Goal: Register for event/course

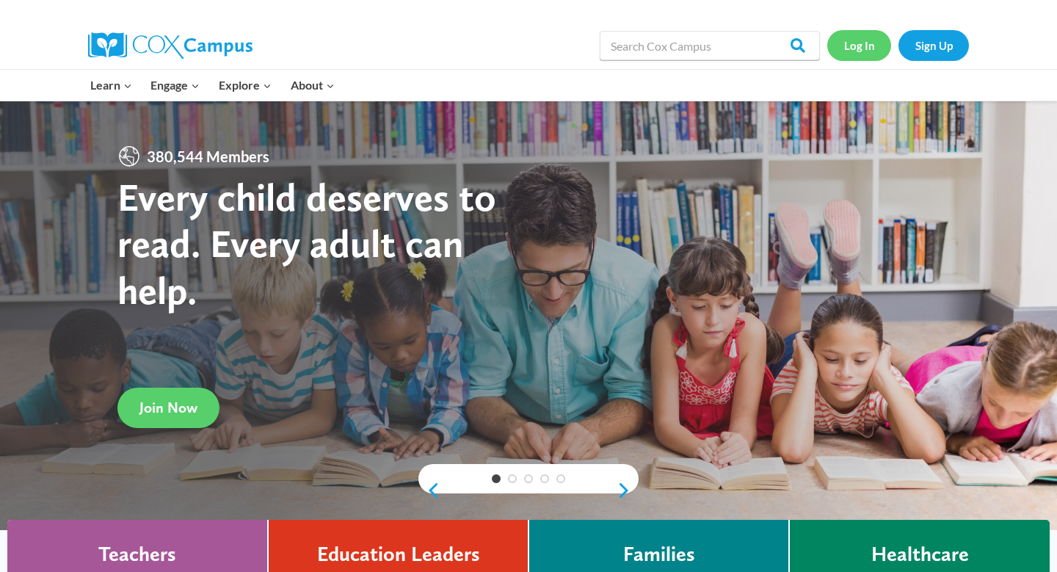
click at [854, 49] on link "Log In" at bounding box center [859, 45] width 64 height 30
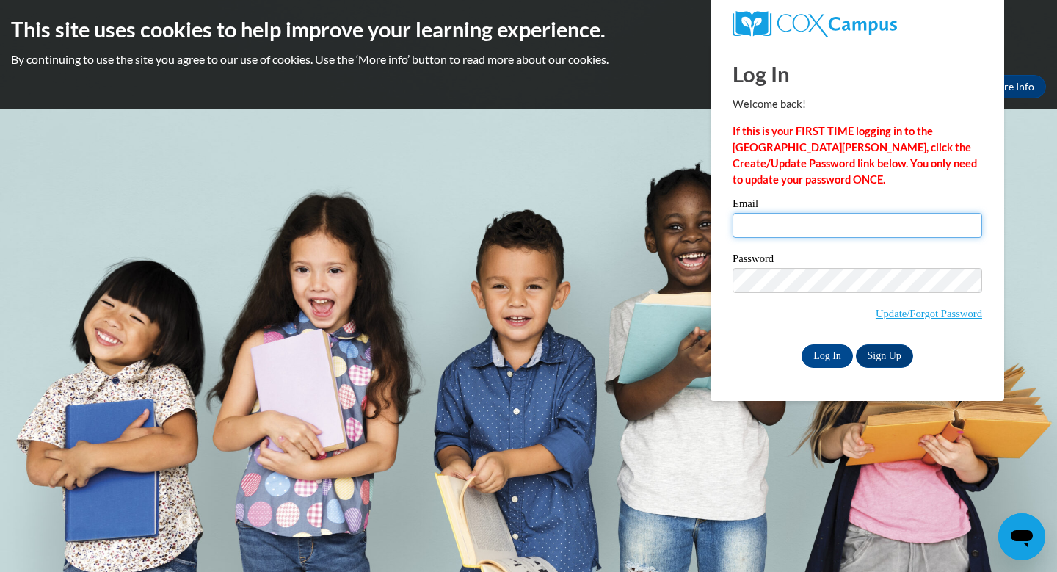
type input "ckau@waukesha.k12.wi.us"
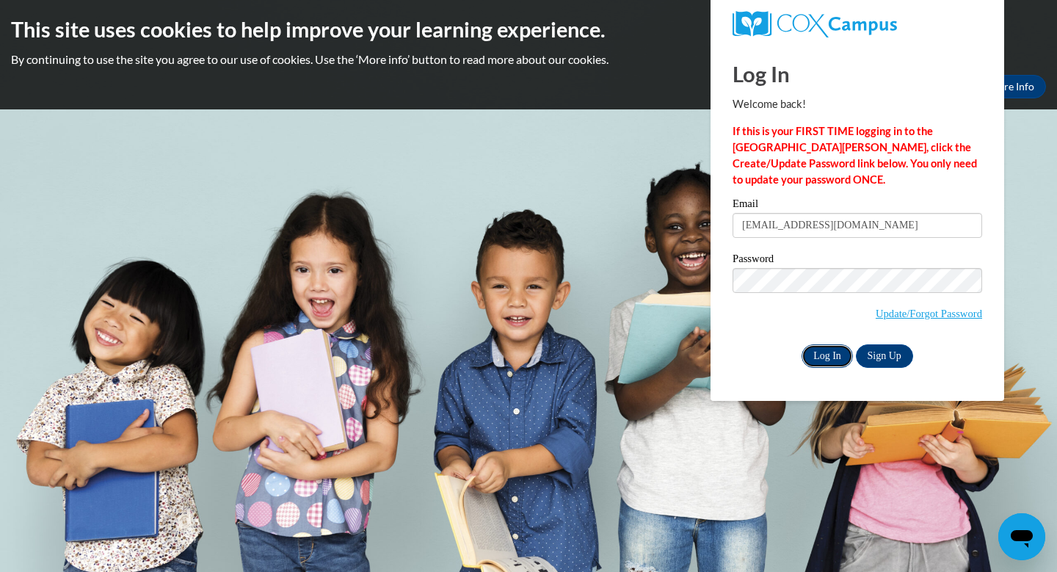
click at [834, 357] on input "Log In" at bounding box center [826, 355] width 51 height 23
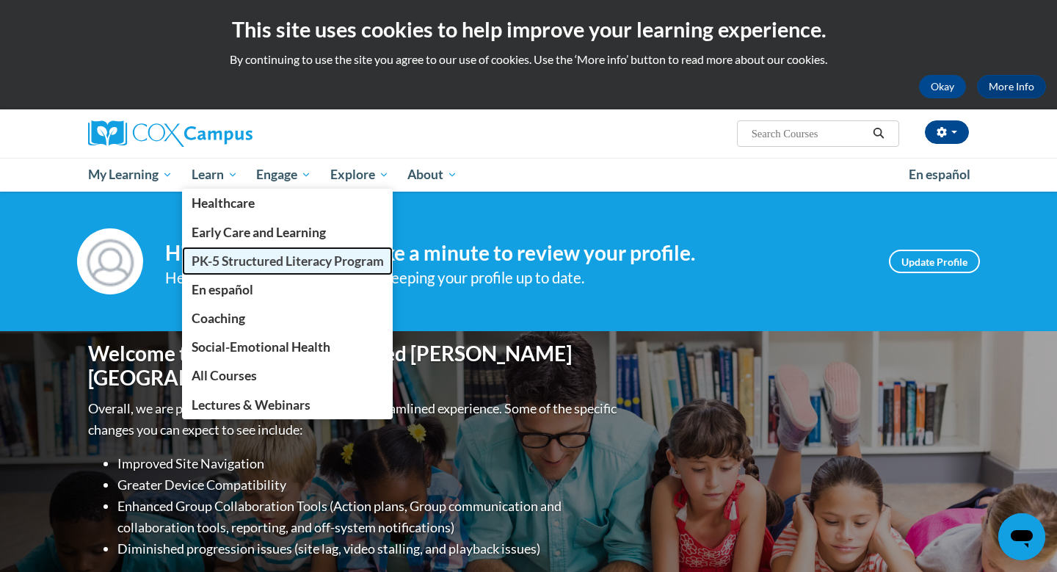
click at [244, 259] on span "PK-5 Structured Literacy Program" at bounding box center [288, 260] width 192 height 15
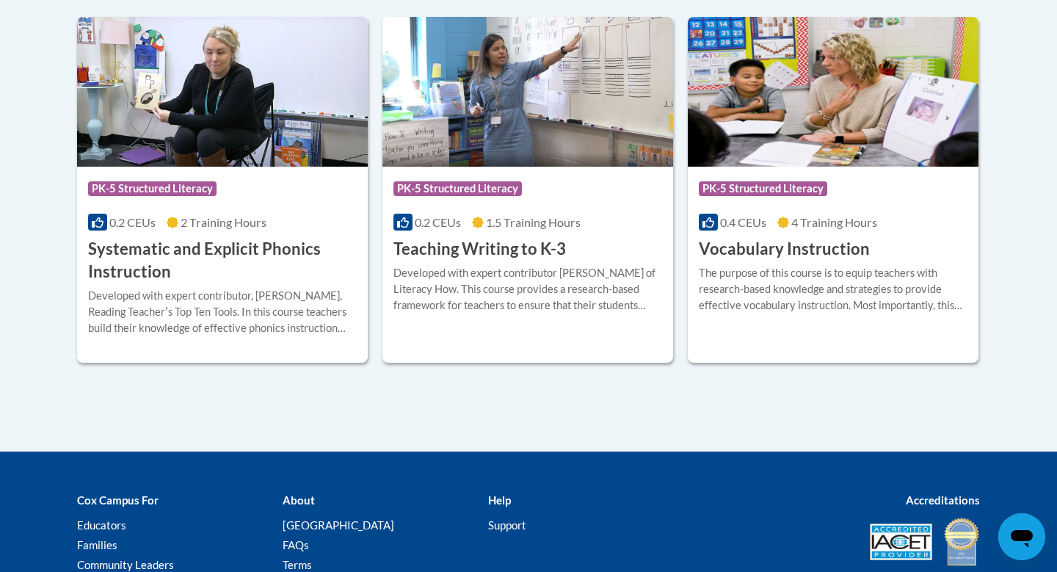
scroll to position [1763, 0]
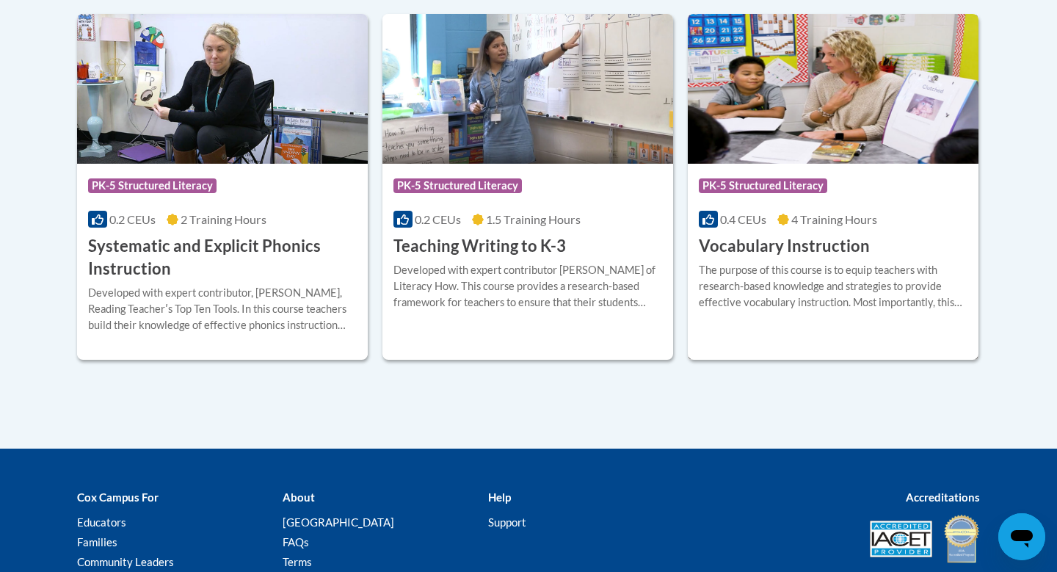
click at [850, 128] on img at bounding box center [833, 89] width 291 height 150
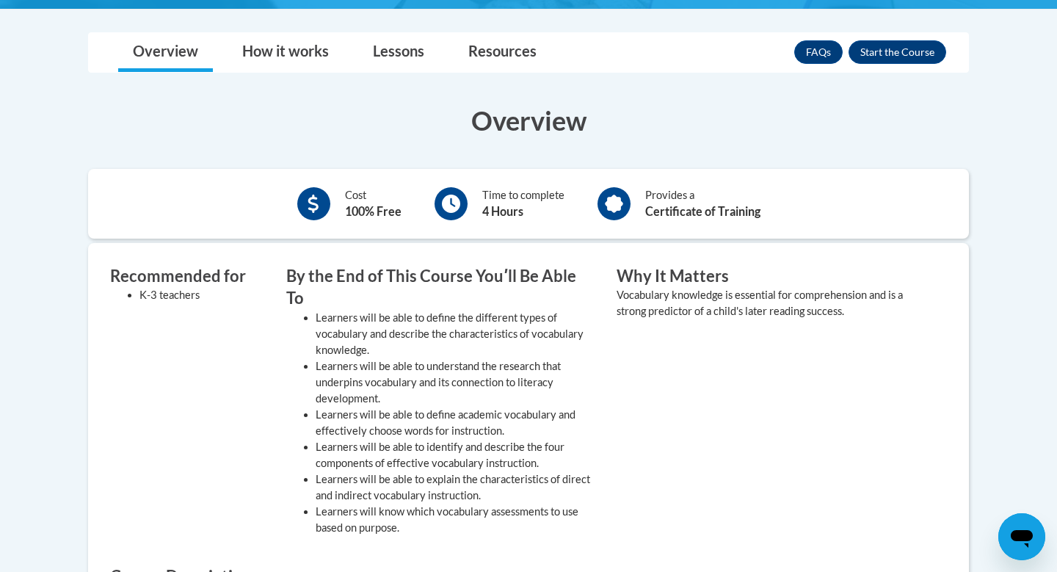
scroll to position [376, 0]
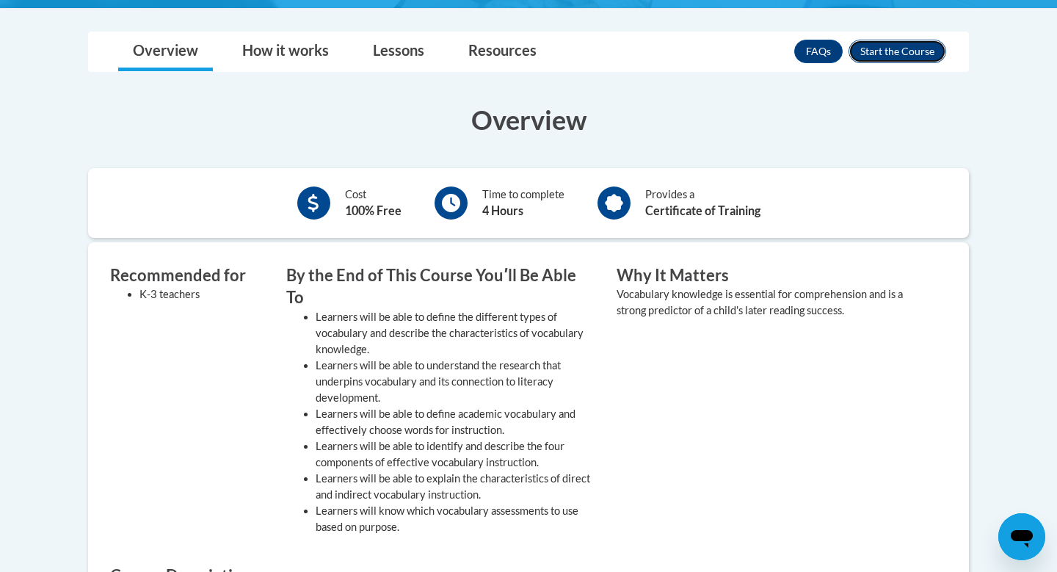
click at [922, 52] on button "Enroll" at bounding box center [897, 51] width 98 height 23
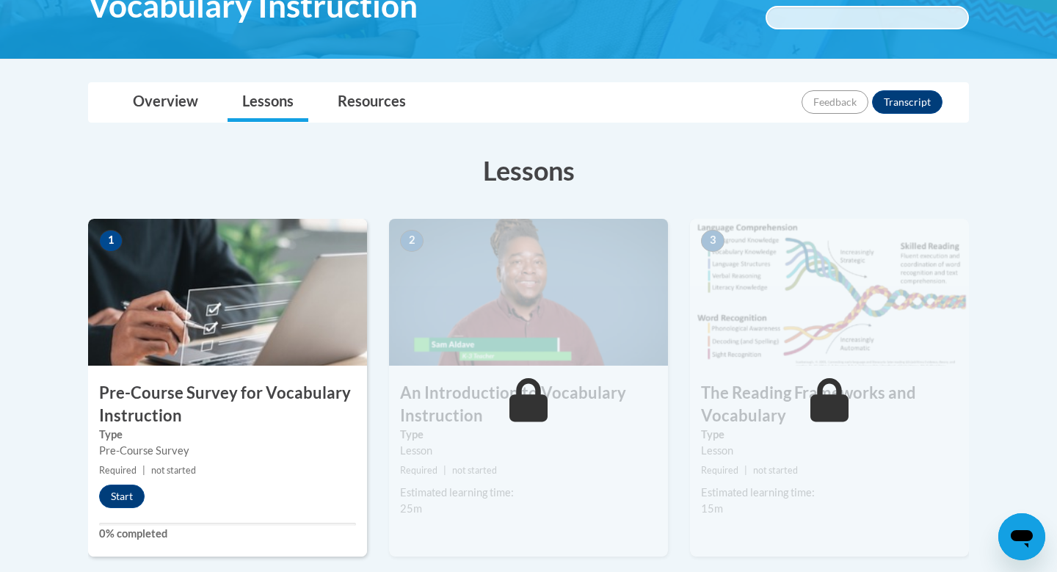
scroll to position [260, 0]
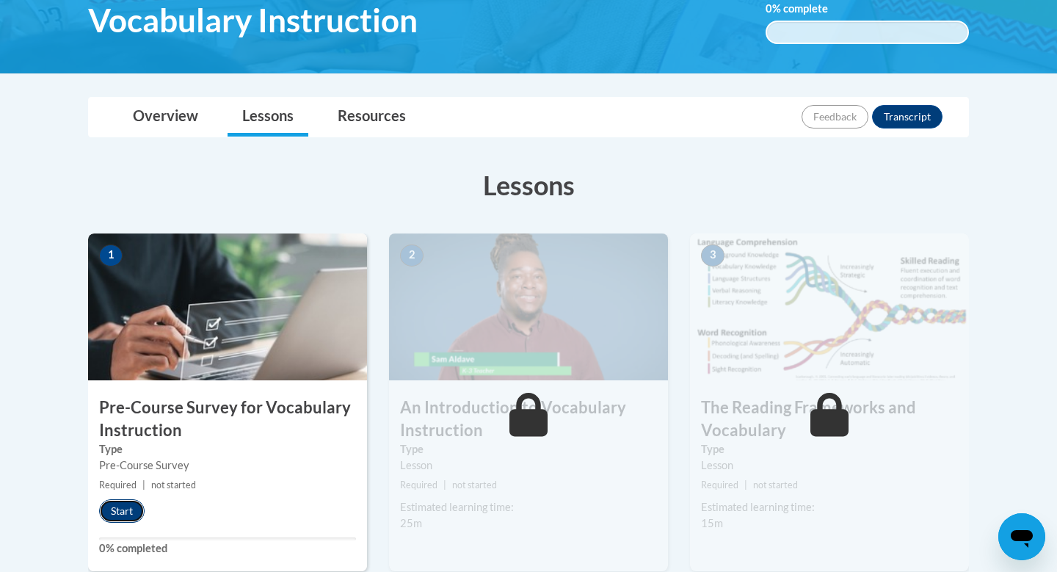
click at [133, 508] on button "Start" at bounding box center [121, 510] width 45 height 23
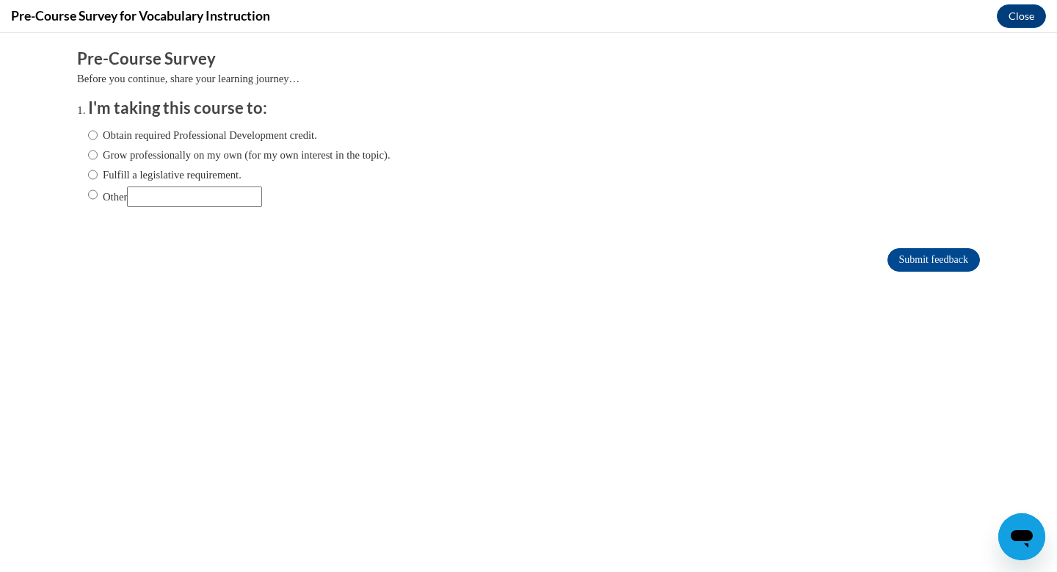
scroll to position [0, 0]
click at [95, 175] on input "Fulfill a legislative requirement." at bounding box center [93, 175] width 10 height 16
radio input "true"
click at [911, 263] on input "Submit feedback" at bounding box center [933, 259] width 92 height 23
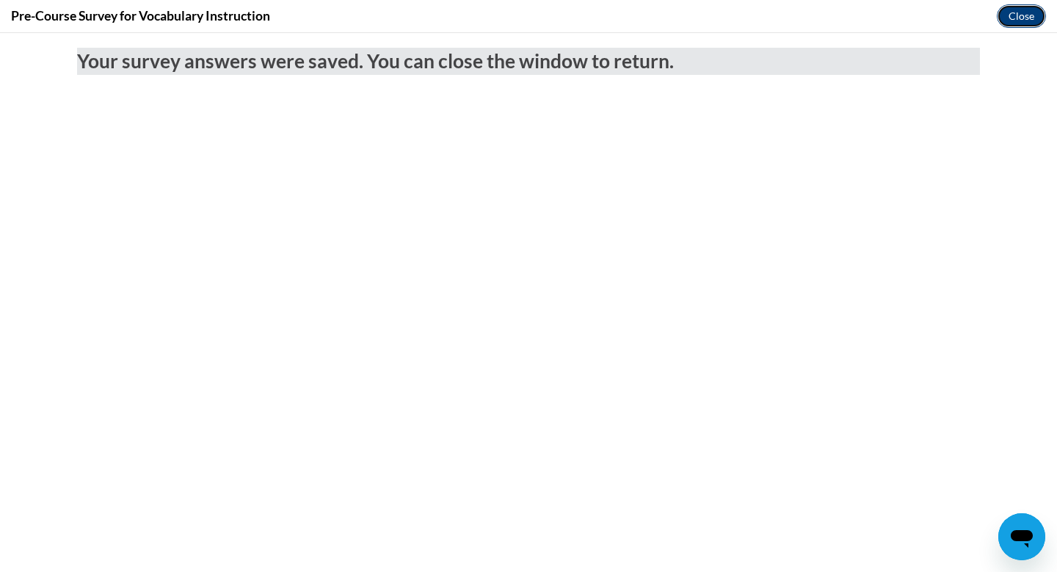
click at [1024, 19] on button "Close" at bounding box center [1020, 15] width 49 height 23
